Goal: Use online tool/utility: Utilize a website feature to perform a specific function

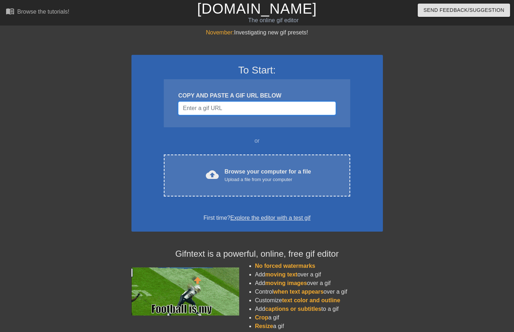
click at [248, 113] on input "Username" at bounding box center [256, 109] width 157 height 14
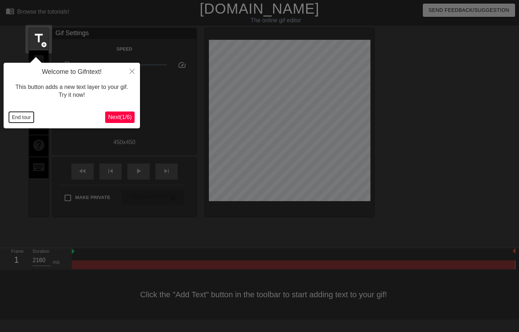
click at [14, 114] on button "End tour" at bounding box center [21, 117] width 25 height 11
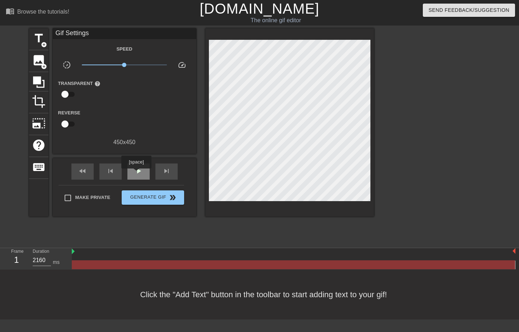
click at [136, 172] on span "play_arrow" at bounding box center [138, 171] width 9 height 9
click at [136, 172] on span "pause" at bounding box center [138, 171] width 9 height 9
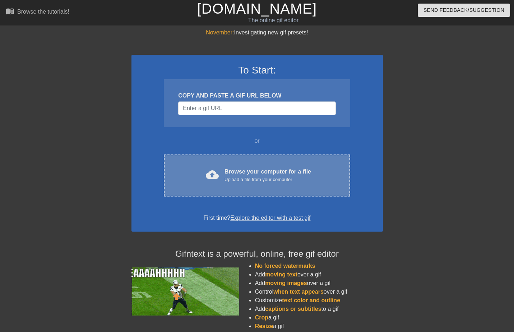
click at [223, 176] on div "cloud_upload Browse your computer for a file Upload a file from your computer" at bounding box center [257, 176] width 156 height 16
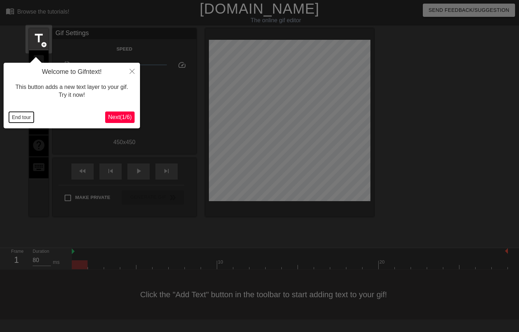
click at [22, 118] on button "End tour" at bounding box center [21, 117] width 25 height 11
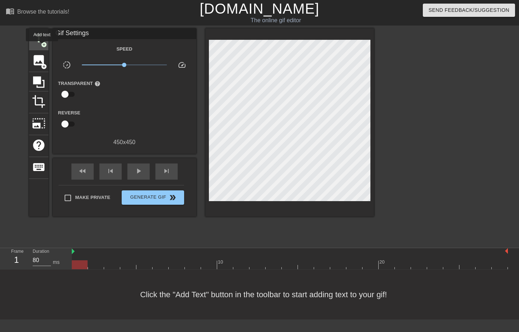
click at [42, 46] on span "add_circle" at bounding box center [44, 45] width 6 height 6
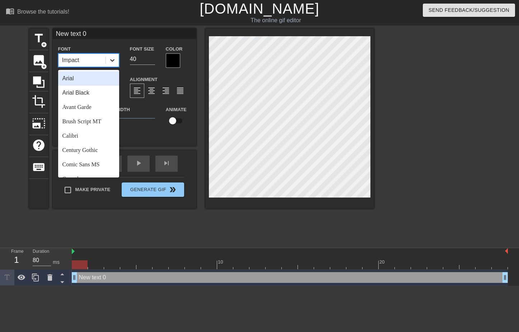
click at [111, 62] on icon at bounding box center [112, 60] width 7 height 7
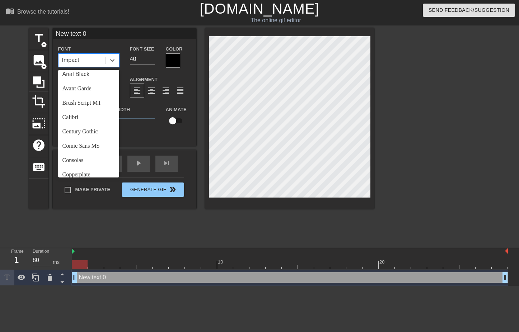
scroll to position [17, 0]
click at [96, 105] on div "Brush Script MT" at bounding box center [88, 104] width 61 height 14
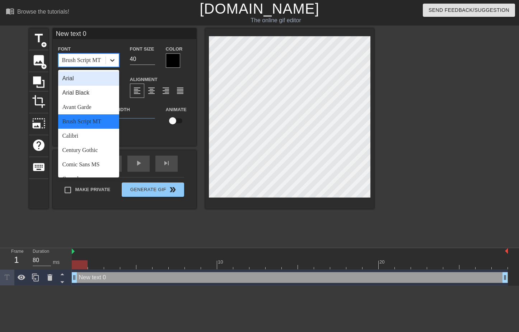
click at [113, 59] on icon at bounding box center [112, 60] width 7 height 7
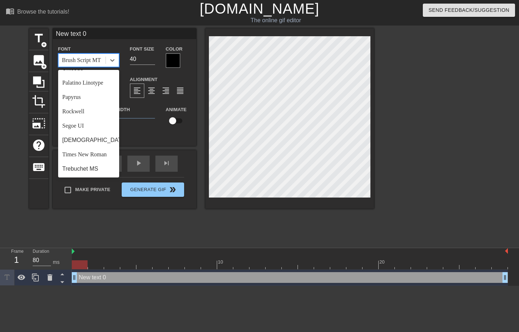
scroll to position [231, 0]
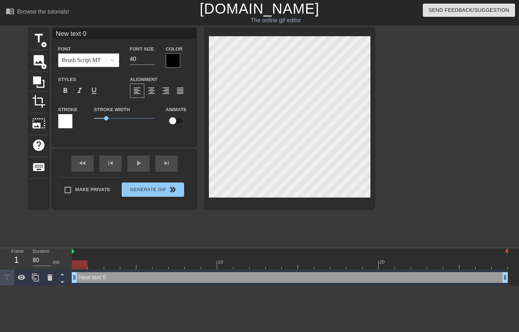
click at [488, 140] on div at bounding box center [437, 135] width 108 height 215
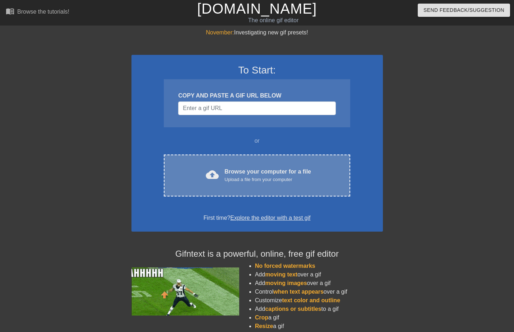
click at [233, 174] on div "Browse your computer for a file Upload a file from your computer" at bounding box center [267, 176] width 87 height 16
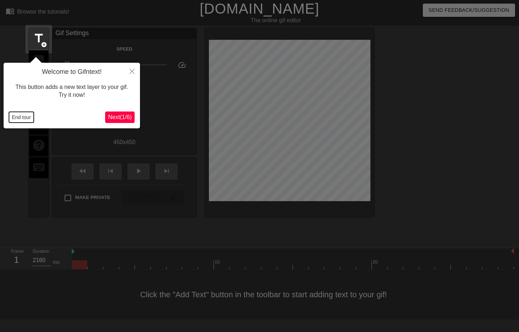
click at [24, 115] on button "End tour" at bounding box center [21, 117] width 25 height 11
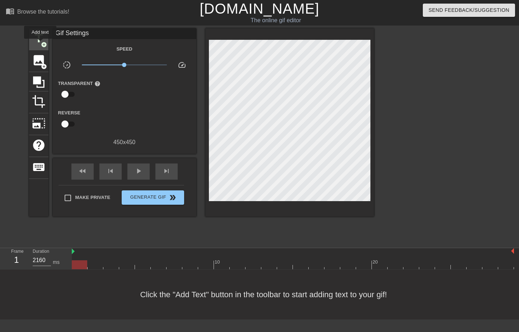
click at [41, 44] on span "add_circle" at bounding box center [44, 45] width 6 height 6
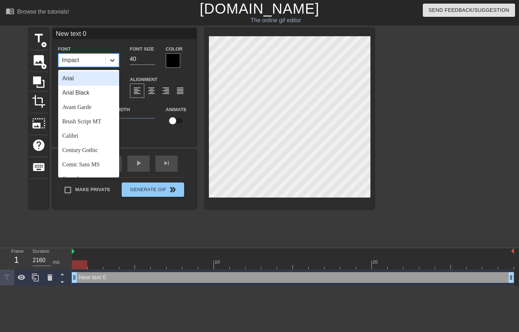
click at [110, 63] on icon at bounding box center [112, 60] width 7 height 7
click at [94, 119] on div "Brush Script MT" at bounding box center [88, 122] width 61 height 14
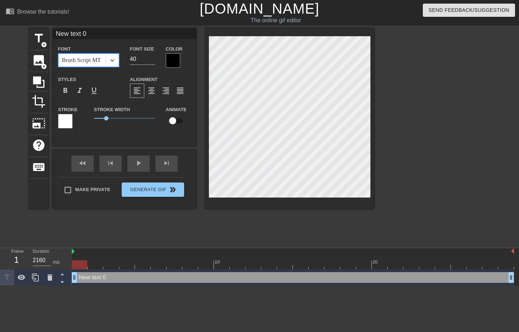
click at [176, 61] on div at bounding box center [173, 61] width 14 height 14
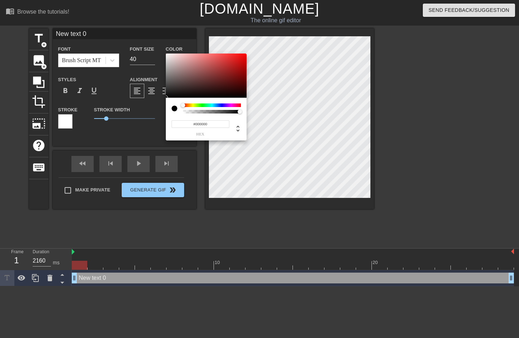
type input "#F4EFEF"
click at [167, 55] on div at bounding box center [206, 76] width 81 height 45
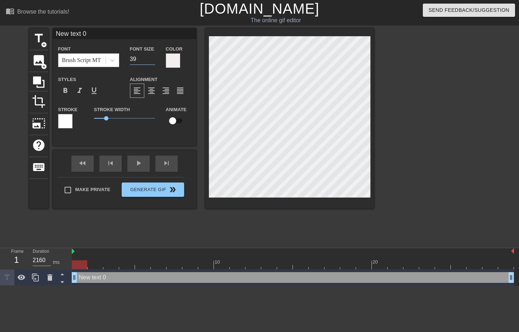
click at [152, 61] on input "39" at bounding box center [142, 59] width 25 height 11
click at [152, 61] on input "38" at bounding box center [142, 59] width 25 height 11
click at [152, 61] on input "37" at bounding box center [142, 59] width 25 height 11
click at [152, 61] on input "36" at bounding box center [142, 59] width 25 height 11
click at [152, 61] on input "35" at bounding box center [142, 59] width 25 height 11
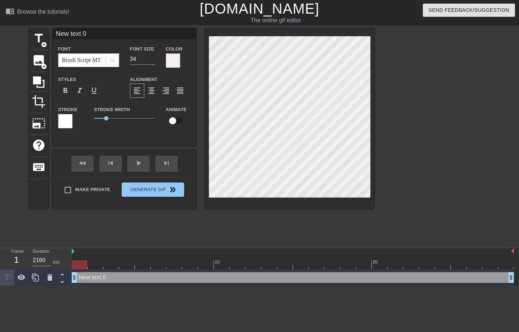
click at [152, 61] on input "34" at bounding box center [142, 59] width 25 height 11
click at [152, 61] on input "33" at bounding box center [142, 59] width 25 height 11
click at [152, 61] on input "32" at bounding box center [142, 59] width 25 height 11
click at [152, 61] on input "31" at bounding box center [142, 59] width 25 height 11
click at [152, 61] on input "30" at bounding box center [142, 59] width 25 height 11
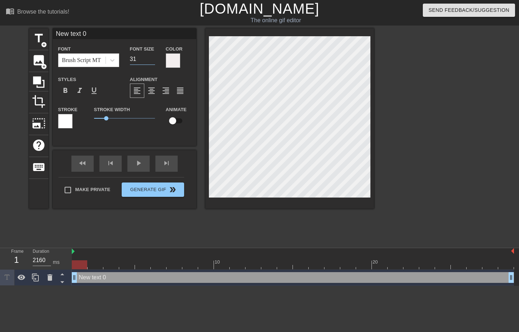
click at [152, 57] on input "31" at bounding box center [142, 59] width 25 height 11
click at [152, 57] on input "32" at bounding box center [142, 59] width 25 height 11
click at [152, 57] on input "33" at bounding box center [142, 59] width 25 height 11
click at [152, 57] on input "34" at bounding box center [142, 59] width 25 height 11
click at [152, 57] on input "35" at bounding box center [142, 59] width 25 height 11
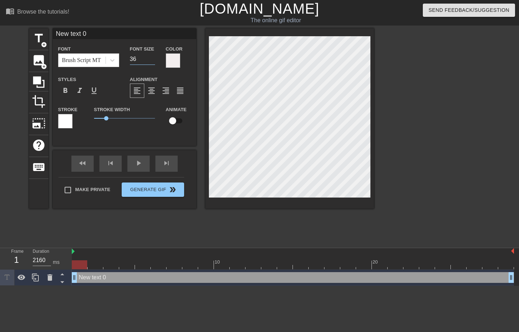
click at [152, 57] on input "36" at bounding box center [142, 59] width 25 height 11
click at [152, 57] on input "37" at bounding box center [142, 59] width 25 height 11
click at [152, 57] on input "38" at bounding box center [142, 59] width 25 height 11
click at [152, 57] on input "39" at bounding box center [142, 59] width 25 height 11
type input "40"
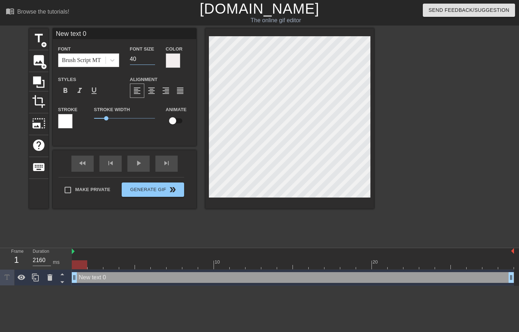
click at [152, 57] on input "40" at bounding box center [142, 59] width 25 height 11
type input "New text"
type textarea "New text"
type input "New text"
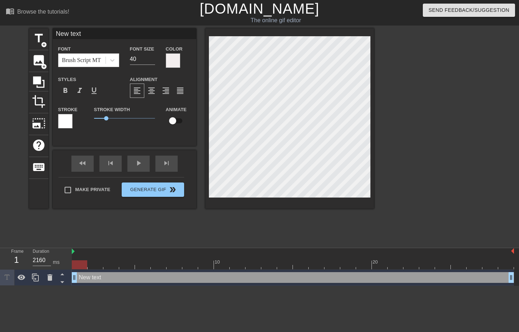
type textarea "New text"
type input "New tex"
type textarea "New tex"
type input "New te"
type textarea "New te"
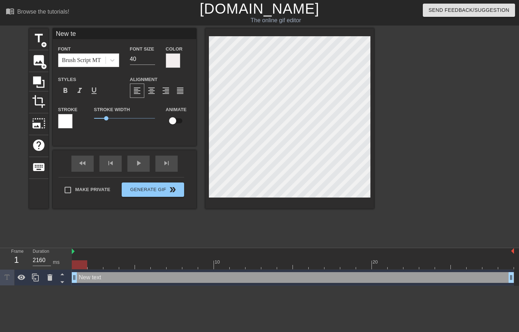
type input "New t"
type textarea "New t"
type input "New"
type textarea "New"
type input "New"
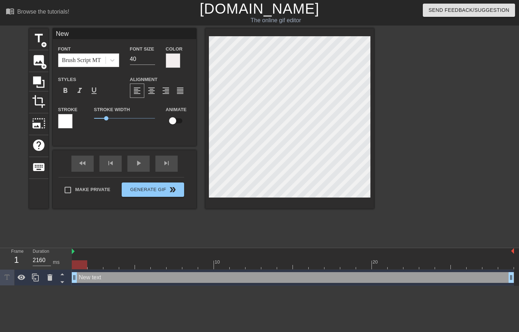
type textarea "Ne"
type input "N"
type textarea "N"
type input "D"
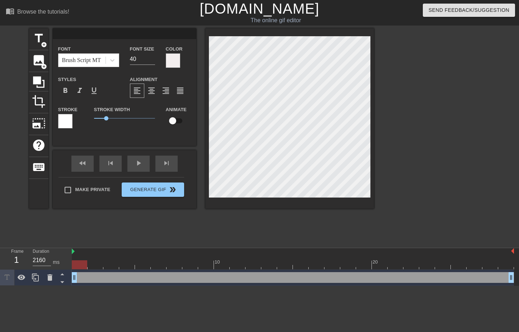
type textarea "D"
type input "De"
type textarea "De"
type input "Det"
type textarea "Det"
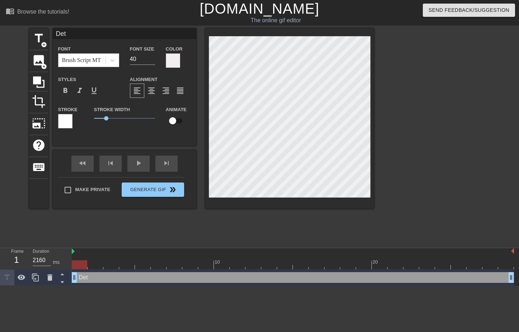
type input "Dete"
type textarea "Dete"
type input "Deter"
type textarea "Deter"
type input "Deterg"
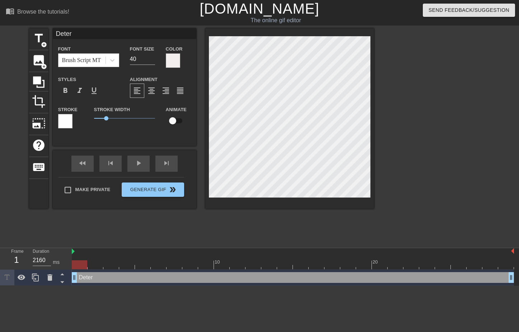
type textarea "Deterg"
type input "Deterge"
type textarea "Deterge"
type input "Detergen"
type textarea "Detergen"
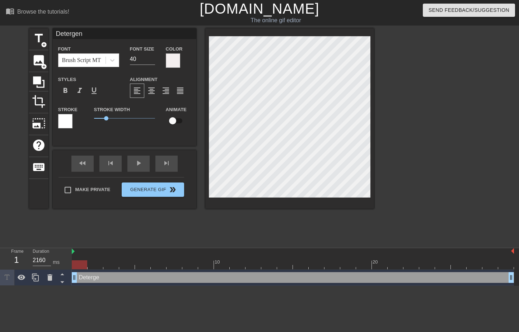
scroll to position [1, 3]
type input "Detergent"
type textarea "Detergent"
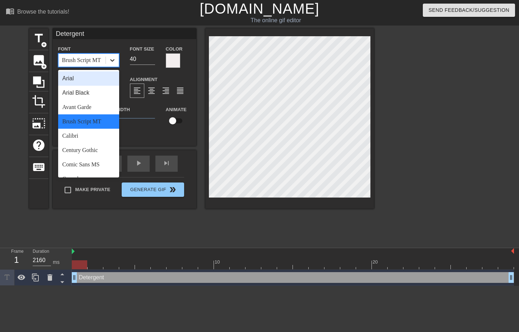
click at [113, 57] on icon at bounding box center [112, 60] width 7 height 7
click at [77, 151] on div "Century Gothic" at bounding box center [88, 150] width 61 height 14
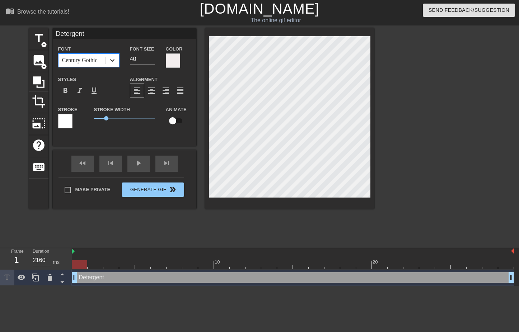
click at [110, 59] on icon at bounding box center [112, 60] width 7 height 7
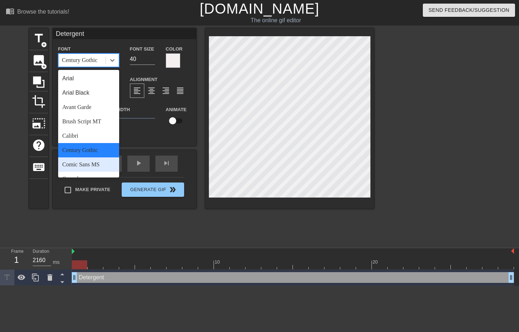
click at [87, 164] on div "Comic Sans MS" at bounding box center [88, 165] width 61 height 14
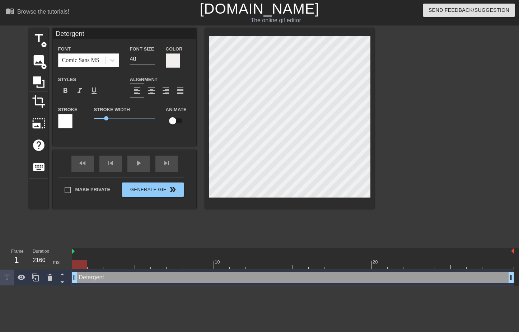
scroll to position [1, 2]
click at [110, 60] on icon at bounding box center [112, 60] width 7 height 7
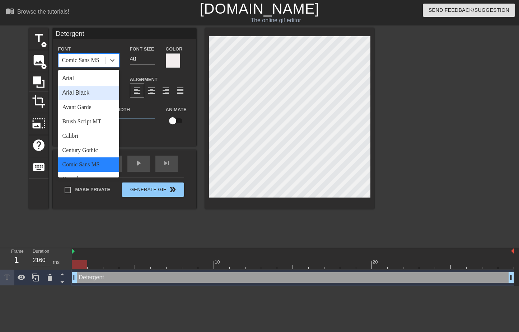
click at [96, 91] on div "Arial Black" at bounding box center [88, 93] width 61 height 14
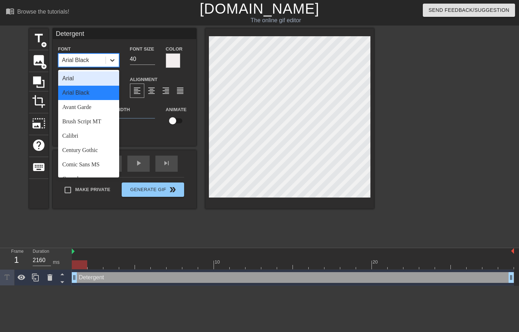
click at [114, 61] on icon at bounding box center [112, 60] width 7 height 7
click at [99, 107] on div "Avant Garde" at bounding box center [88, 107] width 61 height 14
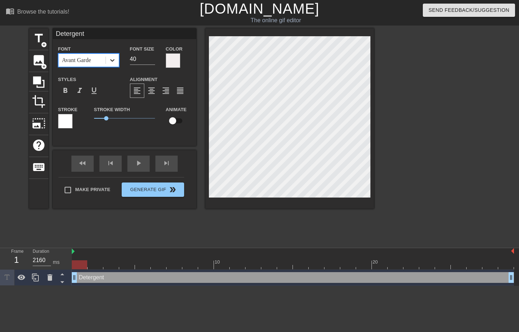
click at [114, 61] on icon at bounding box center [112, 60] width 7 height 7
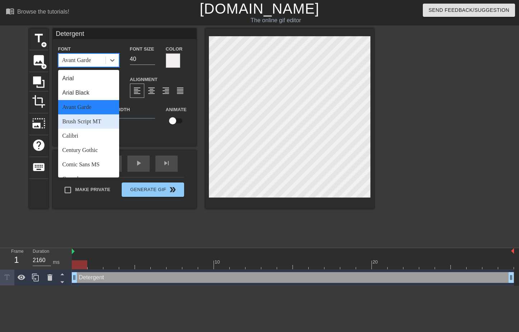
click at [93, 119] on div "Brush Script MT" at bounding box center [88, 122] width 61 height 14
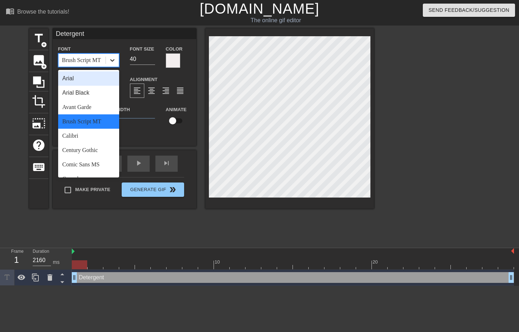
click at [115, 57] on div at bounding box center [112, 60] width 13 height 13
click at [110, 145] on div "Century Gothic" at bounding box center [88, 150] width 61 height 14
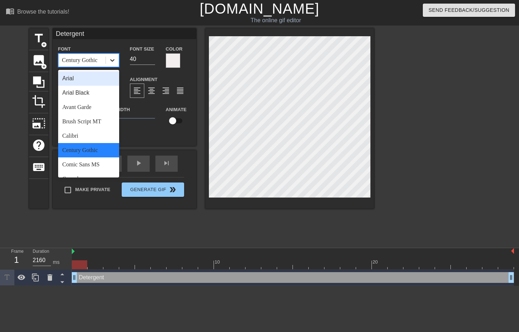
click at [112, 61] on icon at bounding box center [112, 60] width 4 height 3
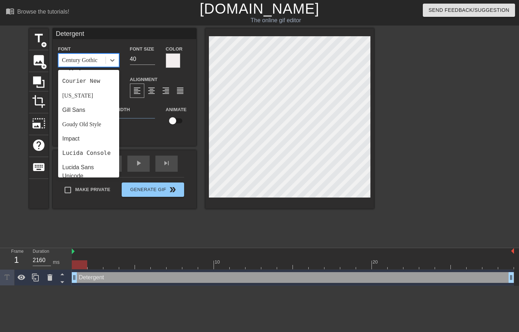
scroll to position [128, 0]
click at [102, 122] on div "Goudy Old Style" at bounding box center [88, 123] width 61 height 14
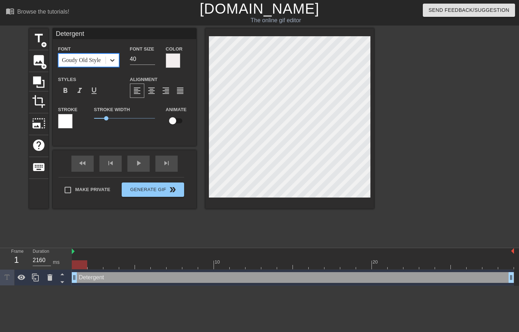
click at [113, 60] on icon at bounding box center [112, 60] width 7 height 7
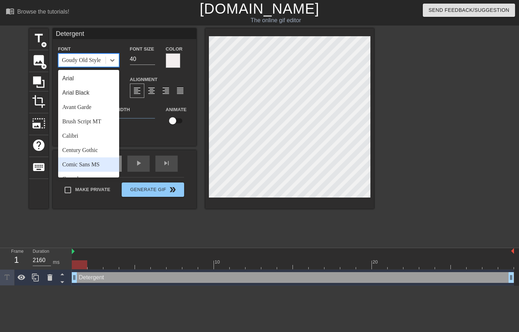
click at [103, 161] on div "Comic Sans MS" at bounding box center [88, 165] width 61 height 14
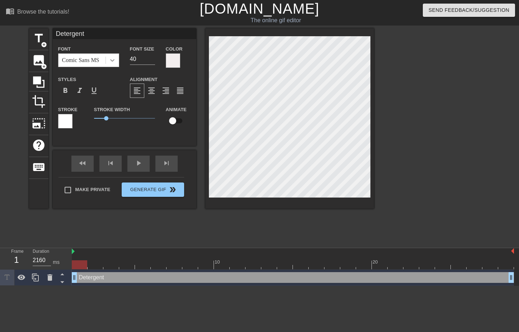
click at [111, 64] on icon at bounding box center [112, 60] width 7 height 7
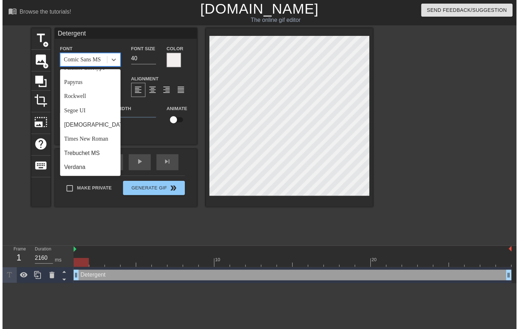
scroll to position [257, 0]
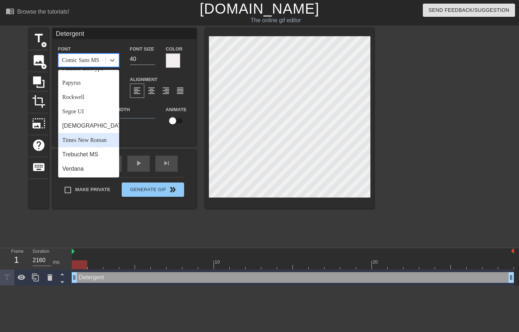
click at [99, 143] on div "Times New Roman" at bounding box center [88, 140] width 61 height 14
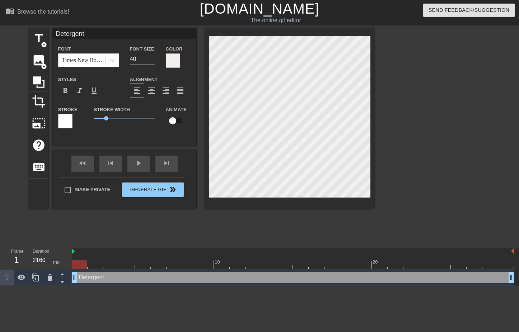
click at [347, 17] on div "menu_book Browse the tutorials! Gifntext.com The online gif editor Send Feedbac…" at bounding box center [259, 143] width 519 height 286
click at [182, 120] on input "checkbox" at bounding box center [172, 121] width 41 height 14
checkbox input "true"
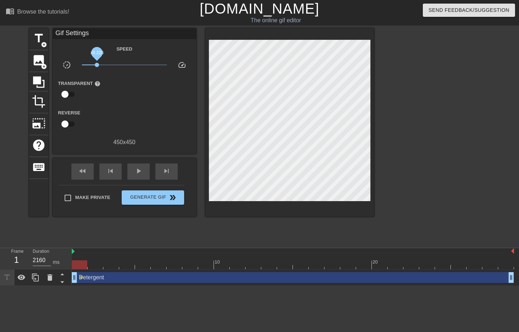
click at [97, 65] on span "x0.226" at bounding box center [124, 65] width 85 height 9
click at [107, 62] on span "x0.380" at bounding box center [124, 65] width 85 height 9
click at [140, 172] on span "play_arrow" at bounding box center [138, 171] width 9 height 9
click at [141, 175] on div "pause" at bounding box center [138, 172] width 22 height 16
click at [140, 175] on span "play_arrow" at bounding box center [138, 171] width 9 height 9
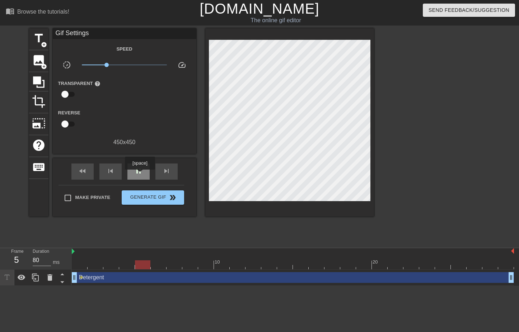
click at [140, 175] on span "pause" at bounding box center [138, 171] width 9 height 9
drag, startPoint x: 146, startPoint y: 260, endPoint x: 14, endPoint y: 235, distance: 134.6
click at [14, 235] on div "menu_book Browse the tutorials! Gifntext.com The online gif editor Send Feedbac…" at bounding box center [259, 143] width 519 height 286
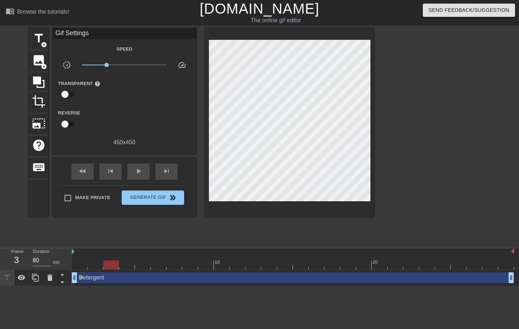
click at [113, 269] on div at bounding box center [293, 265] width 442 height 9
drag, startPoint x: 113, startPoint y: 269, endPoint x: 12, endPoint y: 255, distance: 102.2
click at [12, 255] on div "Frame 1 Duration 2160 ms 10 20 Detergent drag_handle drag_handle lens" at bounding box center [259, 267] width 519 height 38
drag, startPoint x: 76, startPoint y: 282, endPoint x: 55, endPoint y: 274, distance: 22.5
click at [55, 274] on div "Frame 1 Duration 2160 ms 10 20 Detergent drag_handle drag_handle lens" at bounding box center [259, 267] width 519 height 38
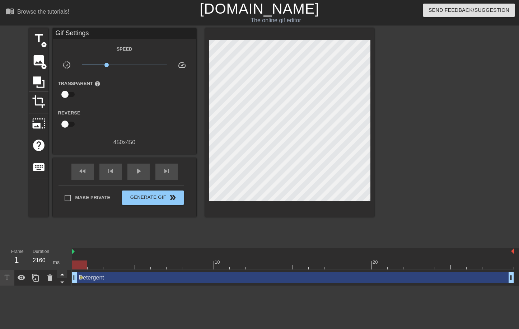
drag, startPoint x: 78, startPoint y: 265, endPoint x: 60, endPoint y: 271, distance: 18.4
click at [28, 251] on div "Frame 1 Duration 2160 ms 10 20 Detergent drag_handle drag_handle lens" at bounding box center [259, 267] width 519 height 38
drag, startPoint x: 75, startPoint y: 277, endPoint x: 55, endPoint y: 277, distance: 20.1
click at [55, 277] on div "Frame 1 Duration 2160 ms 10 20 Detergent drag_handle drag_handle lens" at bounding box center [259, 267] width 519 height 38
click at [93, 264] on div at bounding box center [293, 265] width 442 height 9
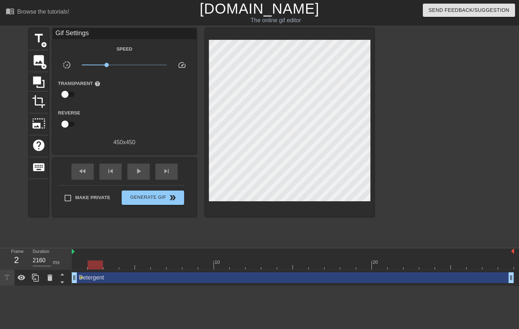
click at [79, 263] on div at bounding box center [293, 265] width 442 height 9
click at [90, 264] on div at bounding box center [293, 265] width 442 height 9
click at [74, 264] on div at bounding box center [293, 265] width 442 height 9
click at [93, 265] on div at bounding box center [293, 265] width 442 height 9
click at [196, 252] on div at bounding box center [293, 251] width 442 height 7
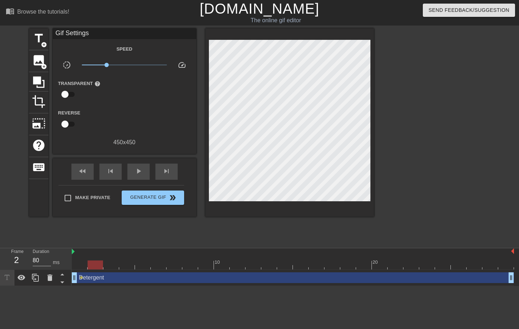
click at [216, 264] on div at bounding box center [293, 265] width 442 height 9
click at [219, 265] on div at bounding box center [221, 265] width 15 height 9
click at [224, 266] on div at bounding box center [221, 265] width 15 height 9
click at [309, 260] on div "10 20" at bounding box center [293, 261] width 442 height 11
click at [310, 260] on div at bounding box center [310, 262] width 1 height 7
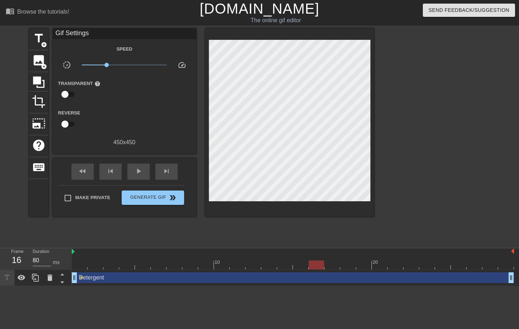
click at [102, 270] on div "10 20" at bounding box center [293, 259] width 442 height 22
click at [93, 261] on div at bounding box center [293, 265] width 442 height 9
type input "2160"
click at [84, 261] on div at bounding box center [293, 265] width 442 height 9
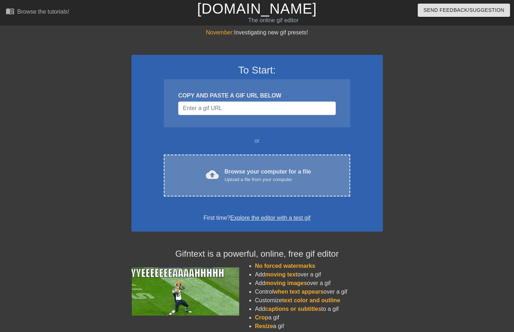
click at [206, 169] on span "cloud_upload" at bounding box center [212, 174] width 13 height 13
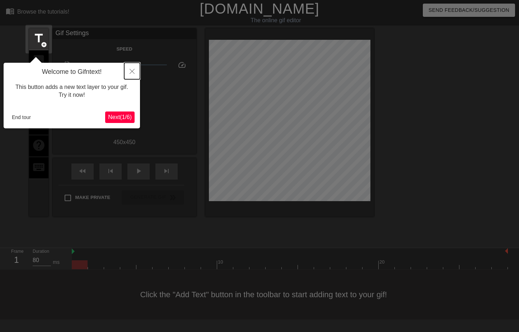
click at [134, 72] on icon "Close" at bounding box center [132, 71] width 5 height 5
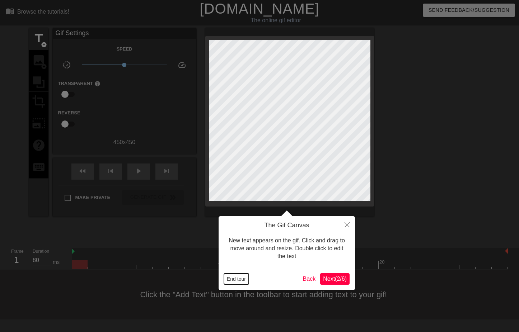
click at [236, 281] on button "End tour" at bounding box center [236, 279] width 25 height 11
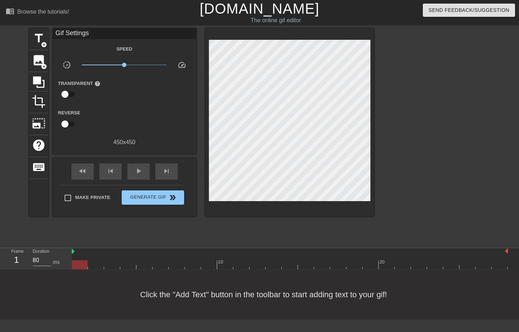
click at [138, 268] on div at bounding box center [290, 265] width 436 height 9
click at [180, 262] on div at bounding box center [290, 265] width 436 height 9
drag, startPoint x: 196, startPoint y: 264, endPoint x: 162, endPoint y: 213, distance: 61.3
click at [162, 213] on div "menu_book Browse the tutorials! Gifntext.com The online gif editor Send Feedbac…" at bounding box center [259, 160] width 519 height 320
click at [137, 169] on span "play_arrow" at bounding box center [138, 171] width 9 height 9
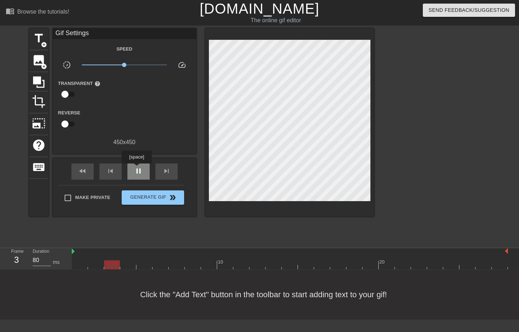
click at [137, 169] on span "pause" at bounding box center [138, 171] width 9 height 9
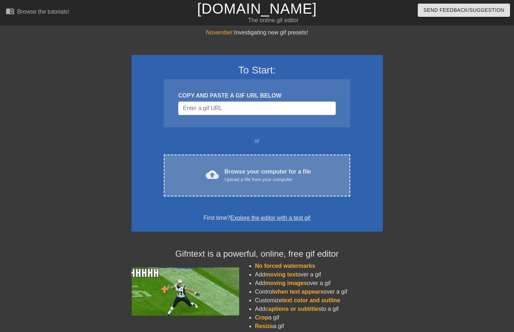
click at [225, 168] on div "Browse your computer for a file Upload a file from your computer" at bounding box center [267, 176] width 87 height 16
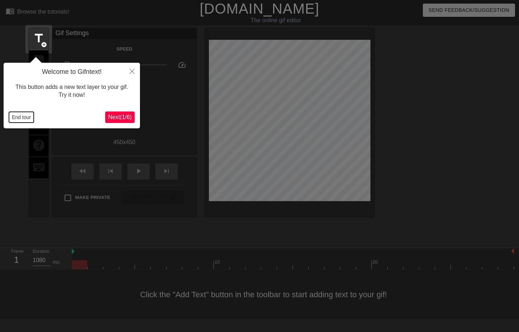
click at [23, 116] on button "End tour" at bounding box center [21, 117] width 25 height 11
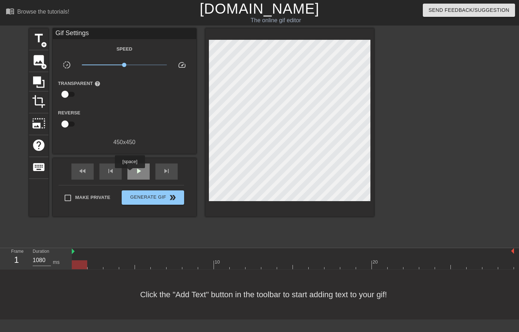
click at [130, 173] on div "play_arrow" at bounding box center [138, 172] width 22 height 16
click at [91, 260] on div at bounding box center [96, 260] width 16 height 9
click at [82, 261] on div at bounding box center [293, 265] width 442 height 9
drag, startPoint x: 88, startPoint y: 261, endPoint x: 56, endPoint y: 250, distance: 34.0
click at [56, 250] on div "Frame 1 Duration 10800 ms 10 20" at bounding box center [259, 259] width 519 height 22
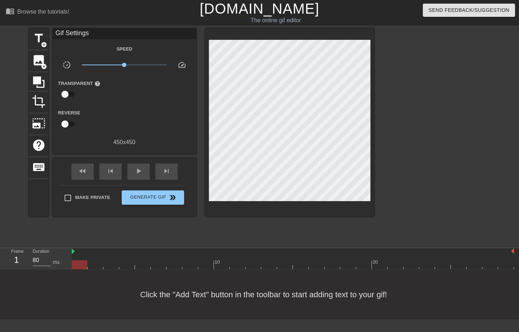
click at [232, 260] on div at bounding box center [238, 260] width 16 height 9
drag, startPoint x: 266, startPoint y: 264, endPoint x: 498, endPoint y: 273, distance: 232.5
click at [498, 270] on div "10 20" at bounding box center [295, 259] width 447 height 22
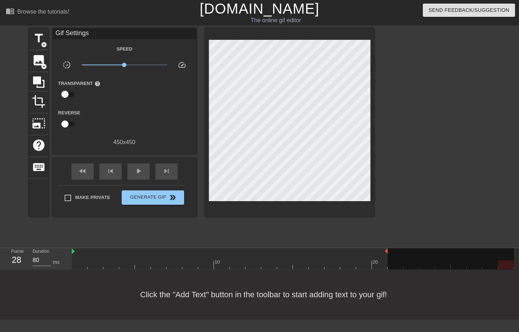
drag, startPoint x: 513, startPoint y: 251, endPoint x: 394, endPoint y: 245, distance: 119.3
click at [394, 245] on div "menu_book Browse the tutorials! [DOMAIN_NAME] The online gif editor Send Feedba…" at bounding box center [259, 160] width 519 height 320
click at [139, 252] on div at bounding box center [230, 251] width 316 height 7
click at [121, 259] on div at bounding box center [127, 260] width 16 height 9
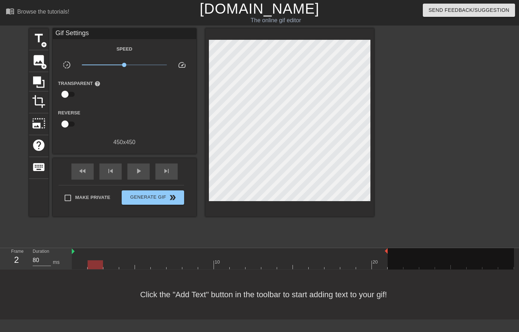
type input "10800"
drag, startPoint x: 120, startPoint y: 261, endPoint x: 32, endPoint y: 259, distance: 88.7
click at [32, 259] on div "Frame 1 Duration 10800 ms 10 20" at bounding box center [259, 259] width 519 height 22
click at [76, 250] on div at bounding box center [230, 251] width 316 height 7
click at [43, 43] on span "add_circle" at bounding box center [44, 45] width 6 height 6
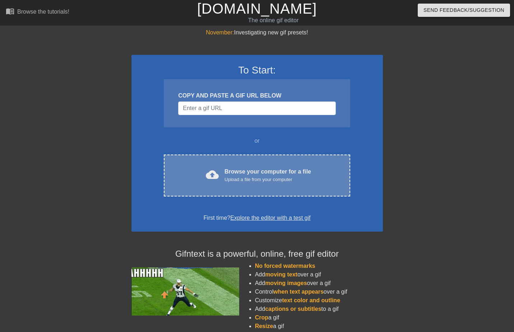
click at [233, 172] on div "Browse your computer for a file Upload a file from your computer" at bounding box center [267, 176] width 87 height 16
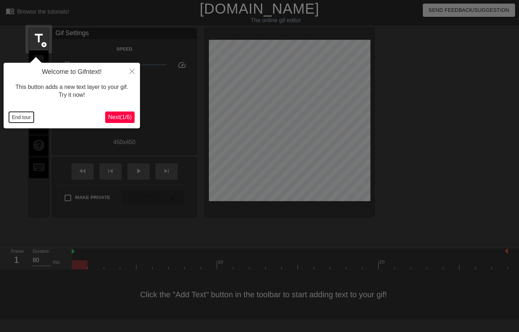
click at [18, 117] on button "End tour" at bounding box center [21, 117] width 25 height 11
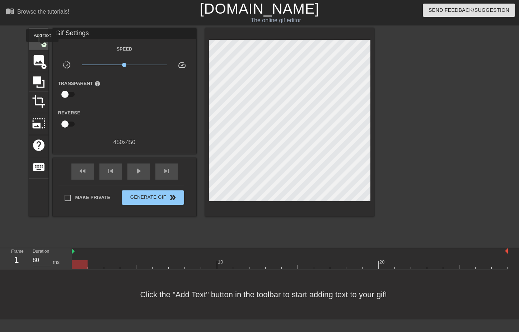
click at [43, 47] on span "add_circle" at bounding box center [44, 45] width 6 height 6
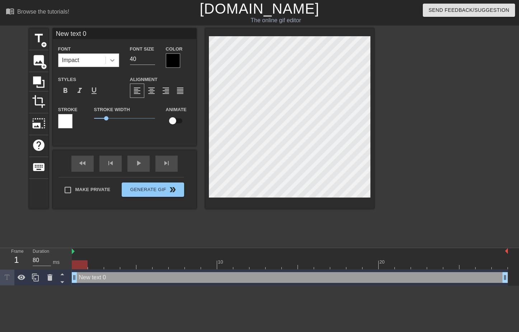
click at [110, 61] on icon at bounding box center [112, 60] width 7 height 7
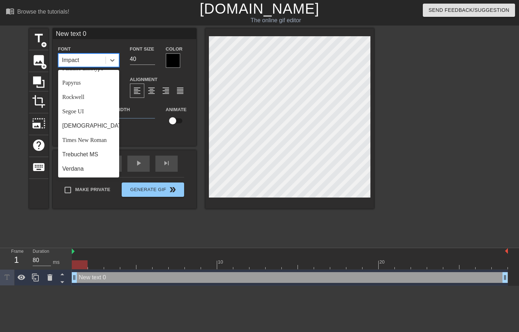
scroll to position [256, 0]
click at [97, 137] on div "Times New Roman" at bounding box center [88, 140] width 61 height 14
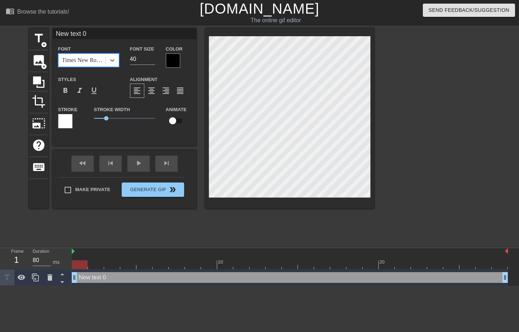
click at [169, 58] on div at bounding box center [173, 61] width 14 height 14
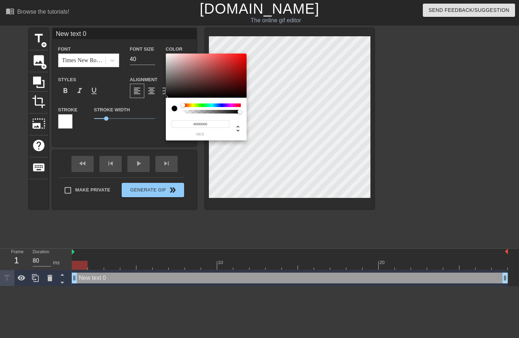
type input "#F4EDED"
click at [168, 55] on div at bounding box center [206, 76] width 81 height 45
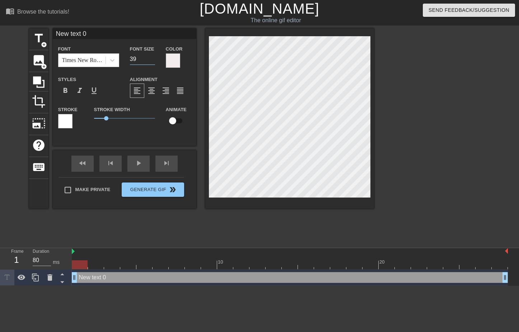
click at [152, 60] on input "39" at bounding box center [142, 59] width 25 height 11
click at [152, 60] on input "38" at bounding box center [142, 59] width 25 height 11
click at [152, 61] on input "37" at bounding box center [142, 59] width 25 height 11
click at [152, 61] on input "36" at bounding box center [142, 59] width 25 height 11
click at [152, 61] on input "35" at bounding box center [142, 59] width 25 height 11
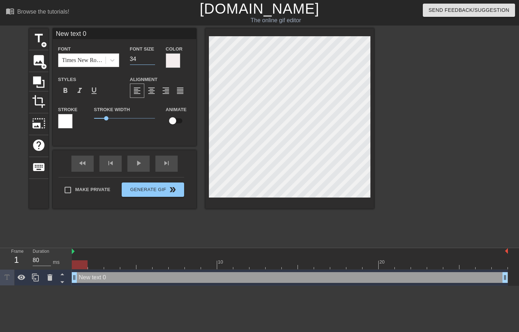
click at [150, 61] on input "34" at bounding box center [142, 59] width 25 height 11
click at [150, 61] on input "33" at bounding box center [142, 59] width 25 height 11
click at [152, 61] on input "32" at bounding box center [142, 59] width 25 height 11
click at [152, 61] on input "31" at bounding box center [142, 59] width 25 height 11
type input "30"
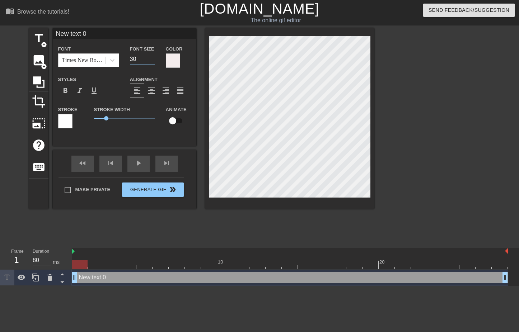
click at [154, 61] on input "30" at bounding box center [142, 59] width 25 height 11
type input "D"
type textarea "D"
type input "De"
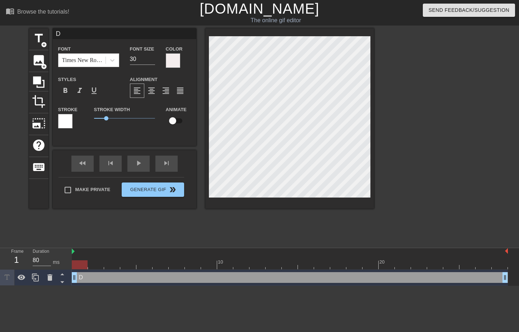
type textarea "De"
type input "Det"
type textarea "Det"
type input "Dete"
type textarea "Dete"
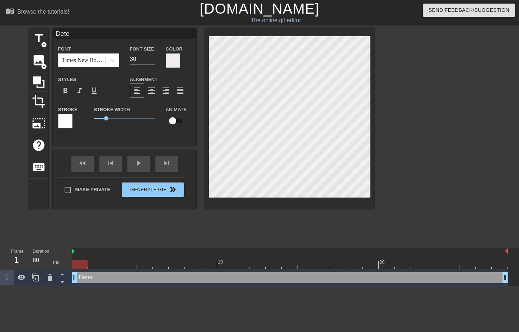
type input "Deter"
type textarea "Deter"
type input "Deterg"
type textarea "Deterg"
type input "Deterge"
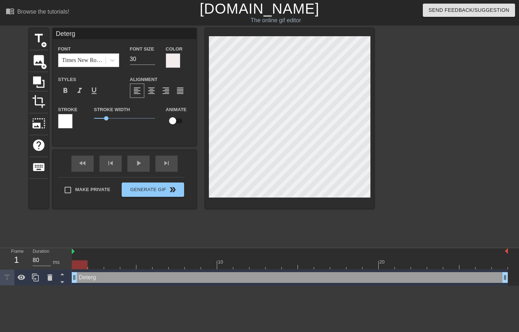
type textarea "Deterge"
type input "Detergen"
type textarea "Detergen"
type input "Detergent"
type textarea "Detergent"
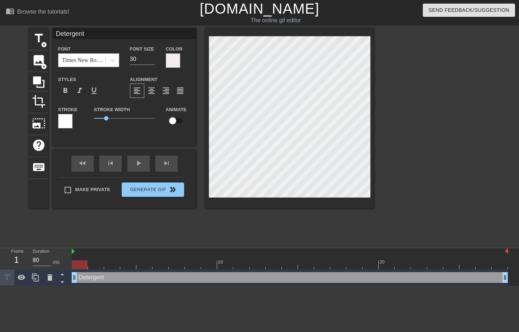
scroll to position [1, 3]
click at [357, 21] on div "menu_book Browse the tutorials! [DOMAIN_NAME] The online gif editor Send Feedba…" at bounding box center [259, 143] width 519 height 286
click at [181, 122] on input "checkbox" at bounding box center [172, 121] width 41 height 14
checkbox input "true"
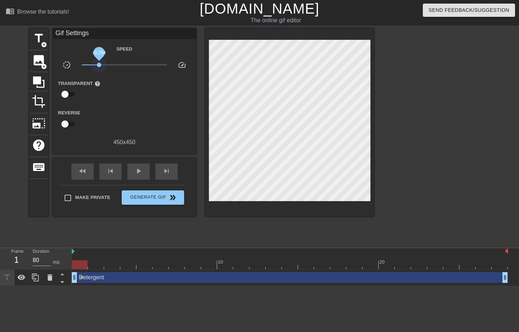
click at [99, 64] on span "x0.254" at bounding box center [124, 65] width 85 height 9
drag, startPoint x: 98, startPoint y: 63, endPoint x: 94, endPoint y: 63, distance: 4.0
click at [94, 63] on span "x0.204" at bounding box center [95, 65] width 4 height 4
click at [145, 165] on div "play_arrow" at bounding box center [138, 172] width 22 height 16
click at [118, 65] on span "x0.197" at bounding box center [124, 65] width 85 height 9
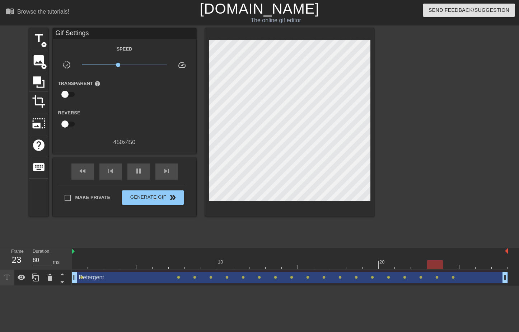
click at [124, 65] on span "x0.708" at bounding box center [124, 65] width 85 height 9
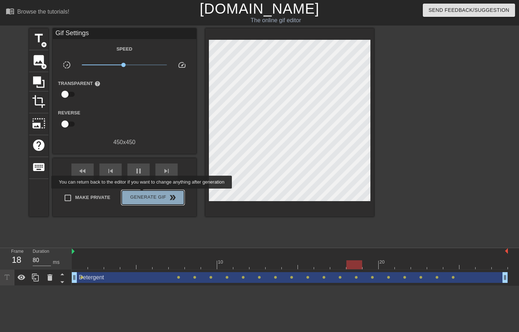
click at [144, 194] on span "Generate Gif double_arrow" at bounding box center [153, 198] width 56 height 9
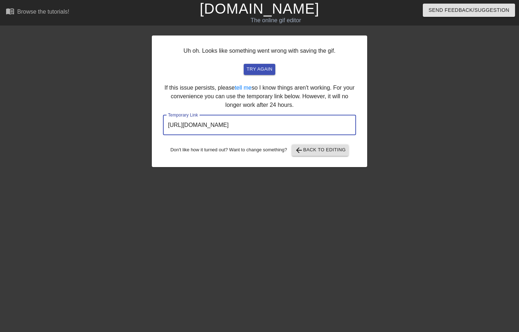
drag, startPoint x: 331, startPoint y: 123, endPoint x: 153, endPoint y: 113, distance: 178.7
click at [153, 113] on div "Uh oh. Looks like something went wrong with saving the gif. try again If this i…" at bounding box center [259, 102] width 215 height 132
